Goal: Task Accomplishment & Management: Manage account settings

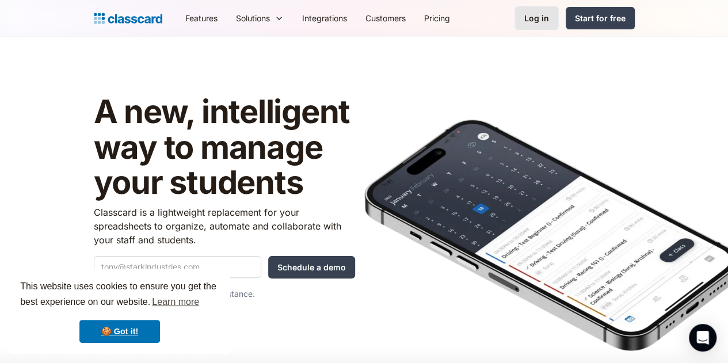
click at [549, 17] on div "Log in" at bounding box center [536, 18] width 25 height 12
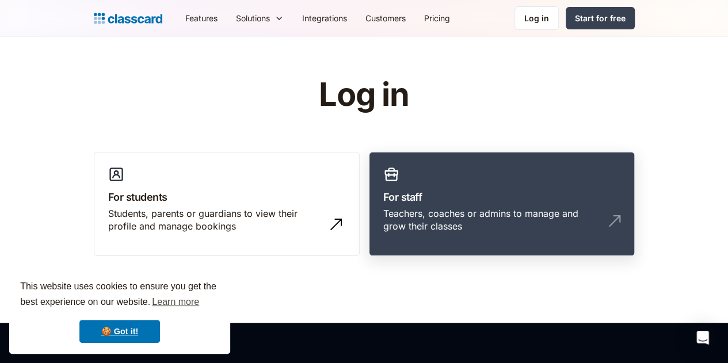
click at [481, 174] on link "For staff Teachers, coaches or admins to manage and grow their classes" at bounding box center [502, 204] width 266 height 105
